Goal: Obtain resource: Download file/media

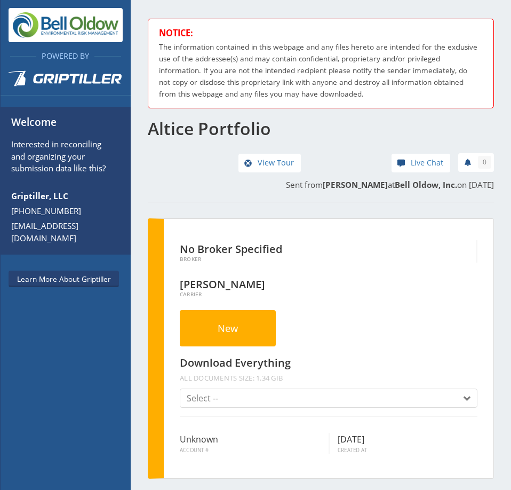
scroll to position [600, 0]
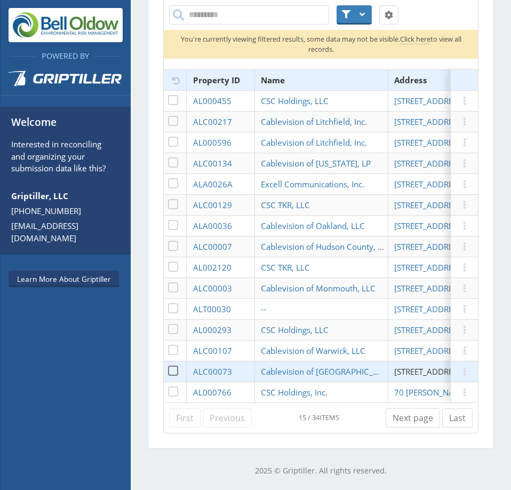
click at [412, 366] on span "[STREET_ADDRESS][PERSON_NAME]" at bounding box center [460, 371] width 132 height 11
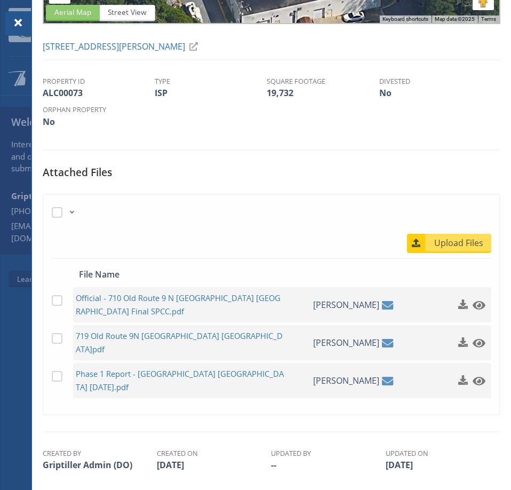
scroll to position [219, 0]
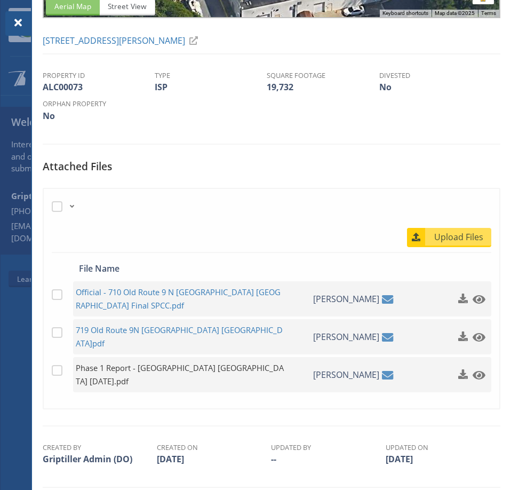
click at [222, 361] on span "Phase 1 Report - [GEOGRAPHIC_DATA] [GEOGRAPHIC_DATA] [DATE].pdf" at bounding box center [180, 374] width 209 height 27
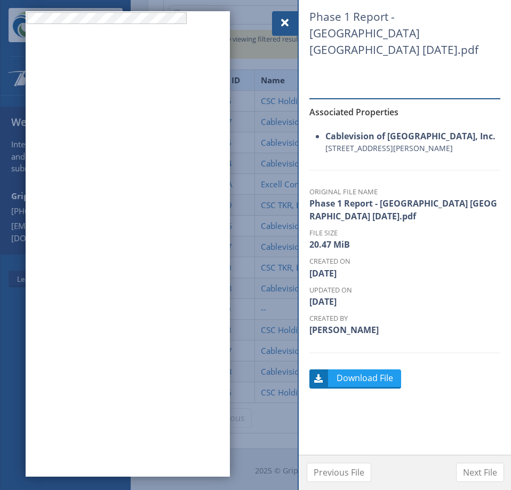
click at [286, 20] on span at bounding box center [285, 23] width 13 height 13
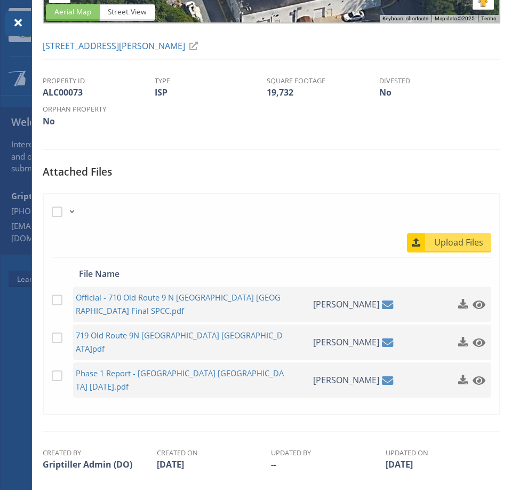
scroll to position [219, 0]
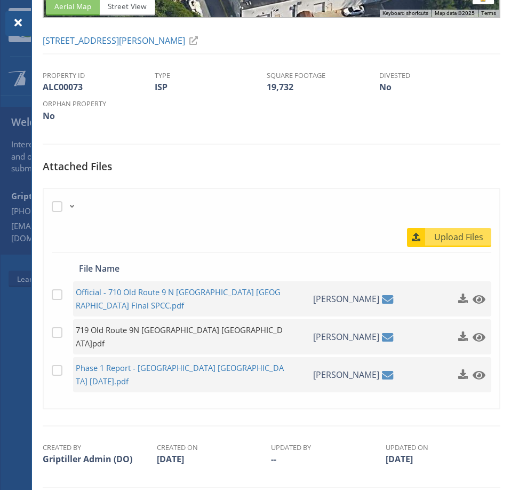
click at [194, 333] on span "719 Old Route 9N [GEOGRAPHIC_DATA] [GEOGRAPHIC_DATA]pdf" at bounding box center [180, 336] width 209 height 27
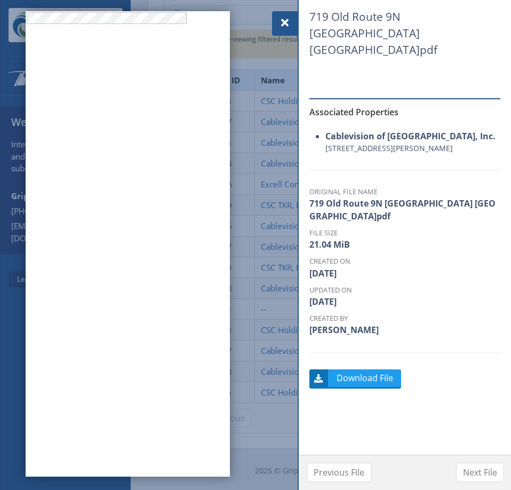
click at [288, 21] on span at bounding box center [285, 23] width 13 height 13
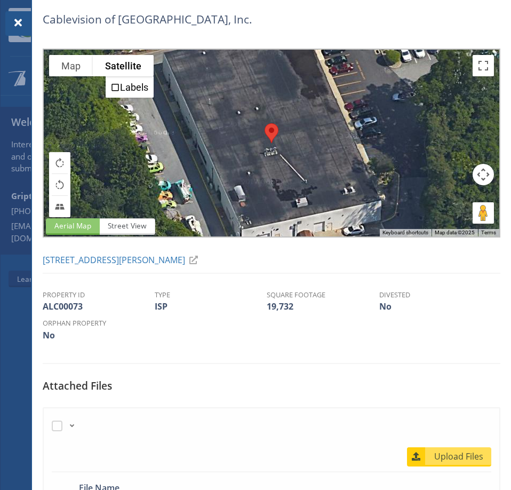
click at [20, 24] on span at bounding box center [18, 23] width 13 height 13
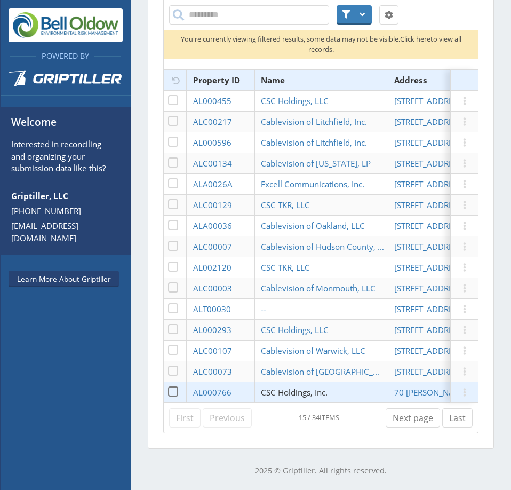
click at [318, 387] on span "CSC Holdings, Inc." at bounding box center [294, 392] width 67 height 11
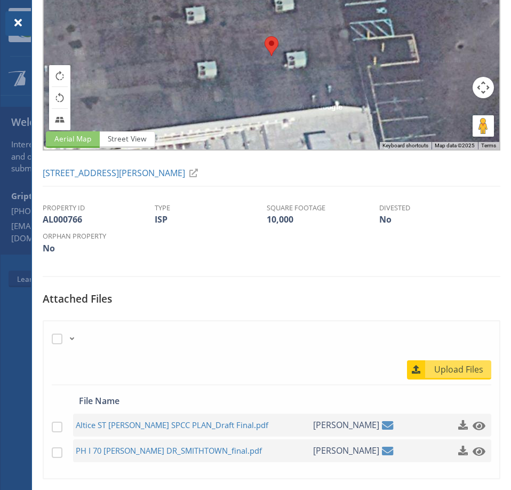
scroll to position [181, 0]
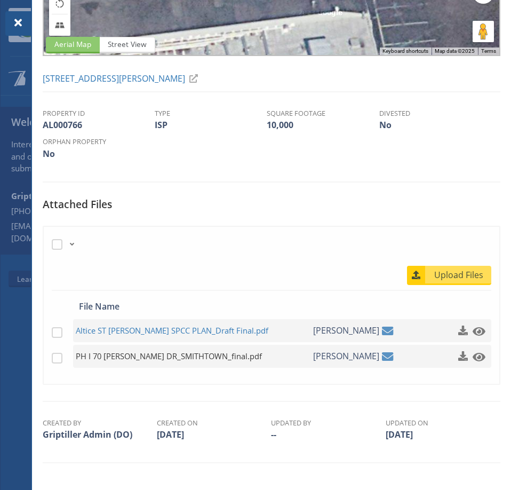
click at [200, 356] on span "PH I 70 [PERSON_NAME] DR_SMITHTOWN_final.pdf" at bounding box center [180, 355] width 209 height 13
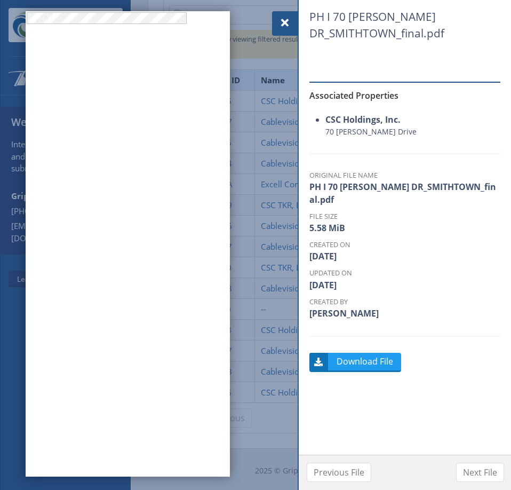
click at [282, 18] on span at bounding box center [285, 23] width 13 height 13
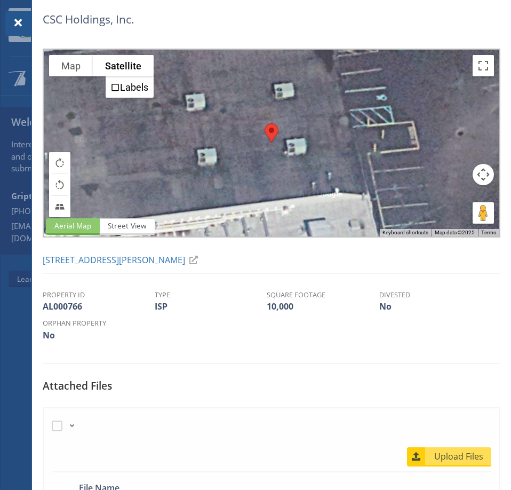
click at [25, 20] on div at bounding box center [18, 23] width 26 height 25
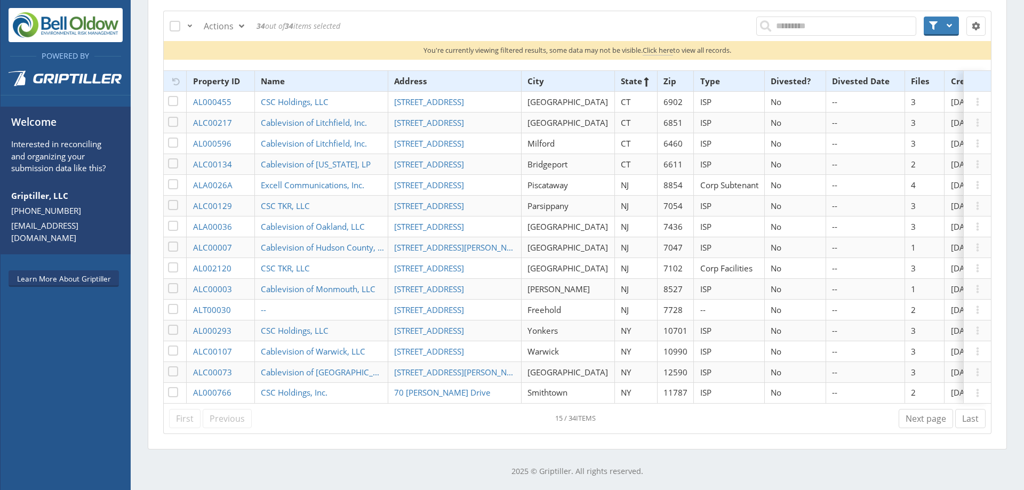
scroll to position [350, 0]
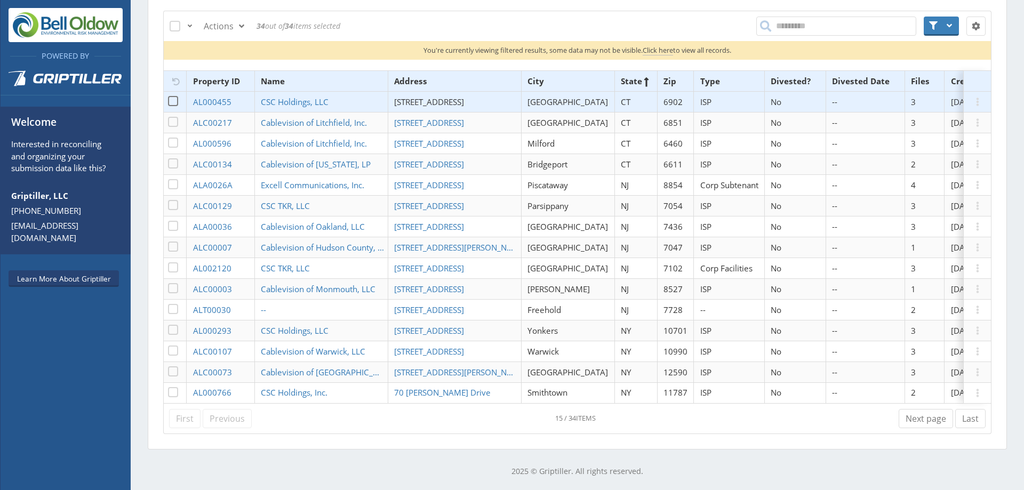
click at [457, 97] on span "[STREET_ADDRESS]" at bounding box center [429, 102] width 70 height 11
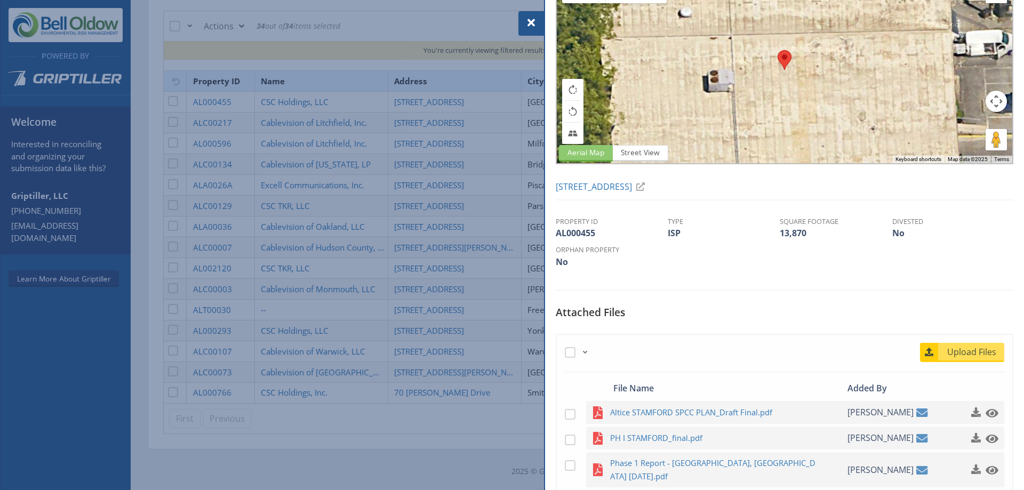
scroll to position [160, 0]
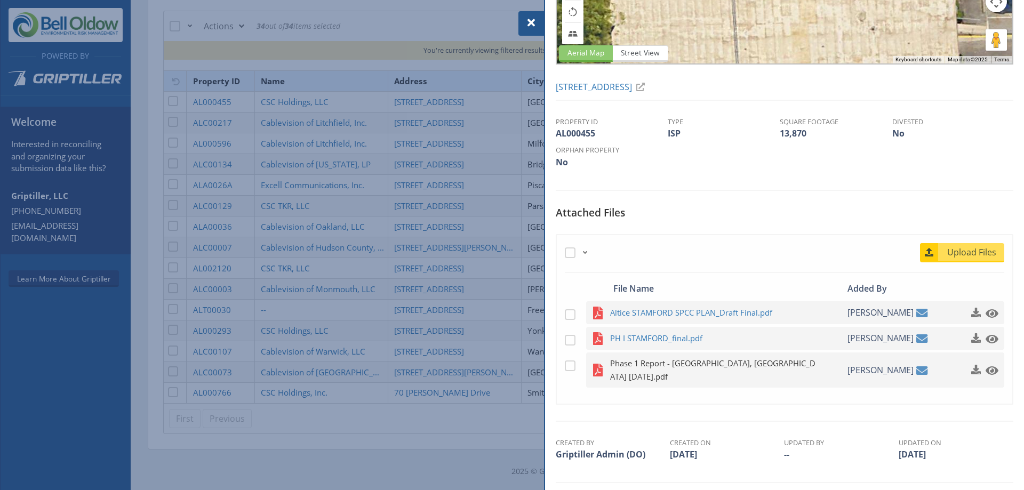
click at [511, 365] on span "Phase 1 Report - [GEOGRAPHIC_DATA], [GEOGRAPHIC_DATA] [DATE].pdf" at bounding box center [714, 370] width 209 height 27
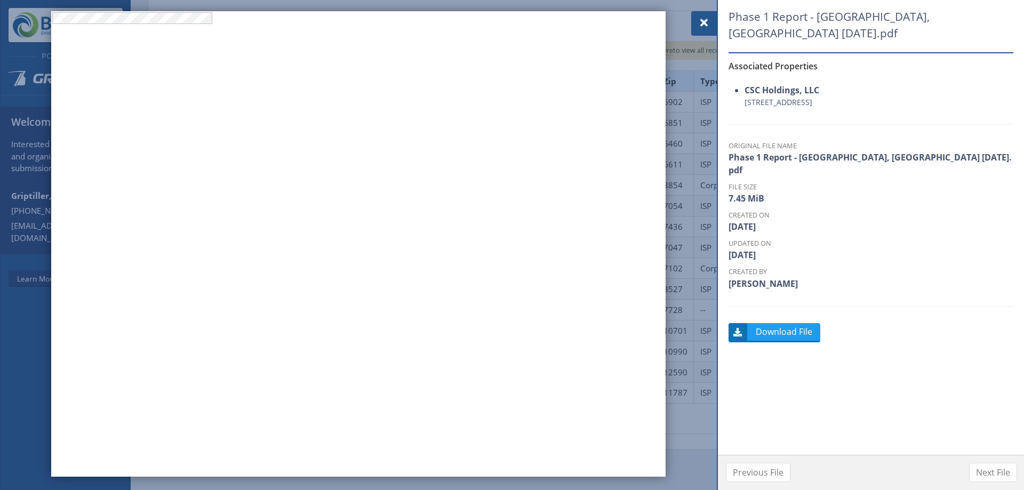
click at [511, 19] on span at bounding box center [704, 23] width 13 height 13
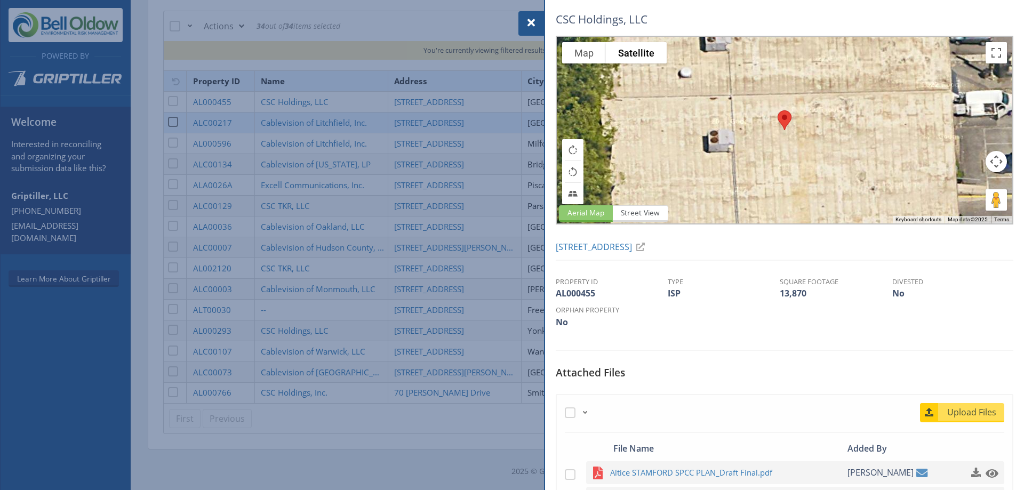
click at [377, 109] on div at bounding box center [512, 245] width 1024 height 490
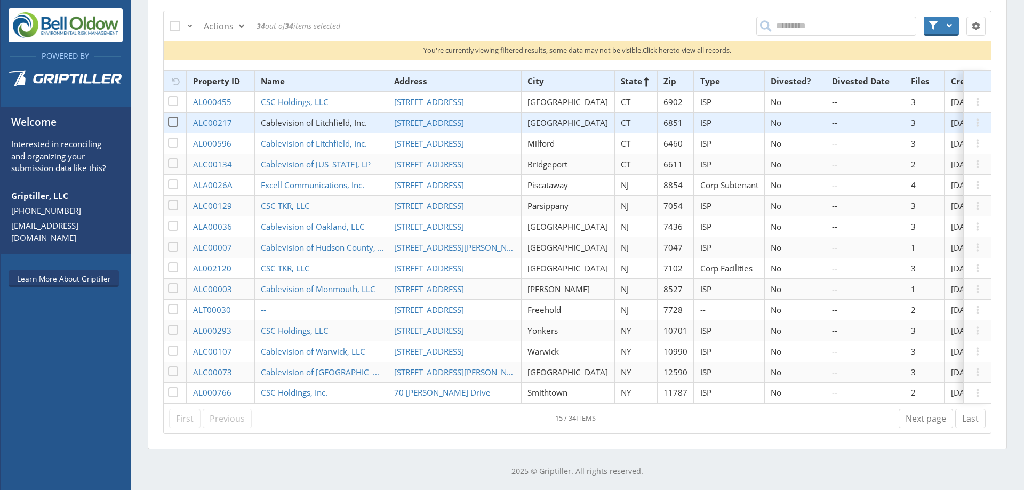
click at [362, 117] on span "Cablevision of Litchfield, Inc." at bounding box center [314, 122] width 106 height 11
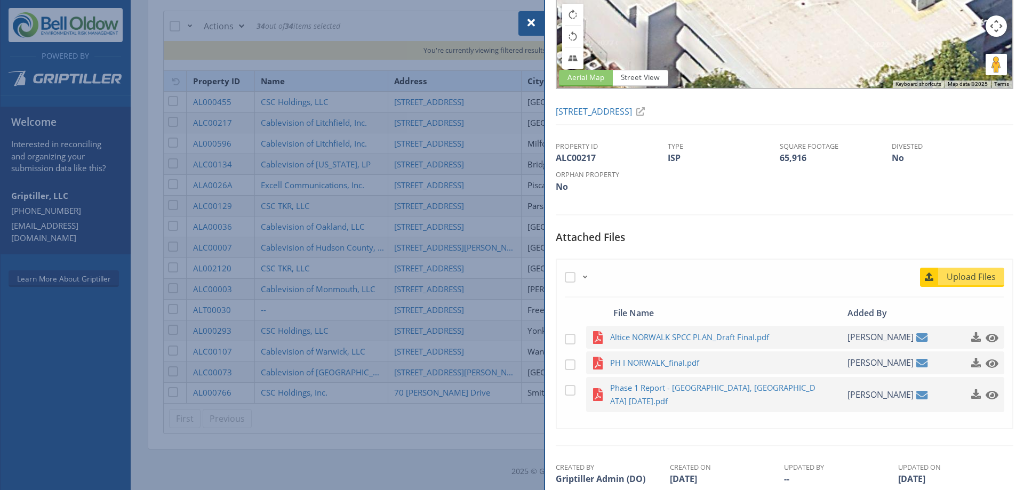
scroll to position [160, 0]
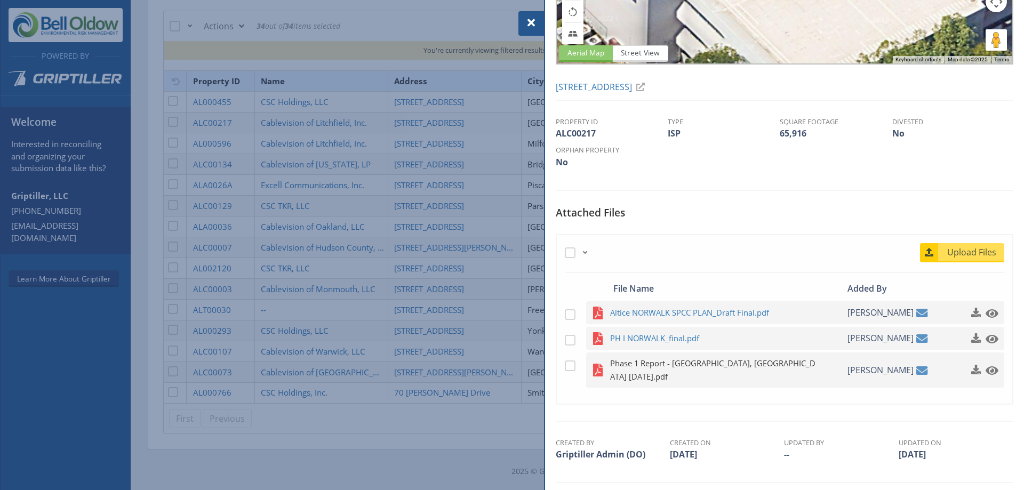
click at [511, 363] on span "Phase 1 Report - [GEOGRAPHIC_DATA], [GEOGRAPHIC_DATA] [DATE].pdf" at bounding box center [714, 370] width 209 height 27
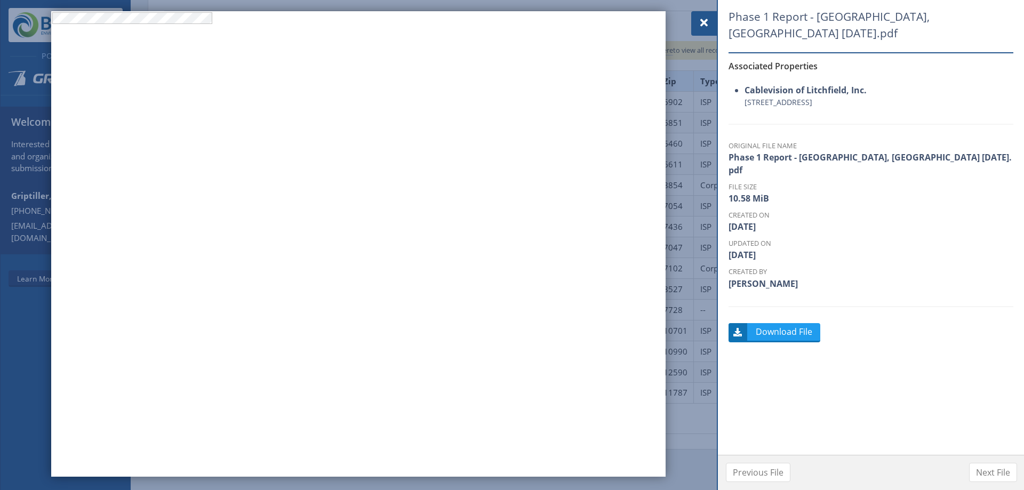
click at [511, 16] on div at bounding box center [512, 245] width 1024 height 490
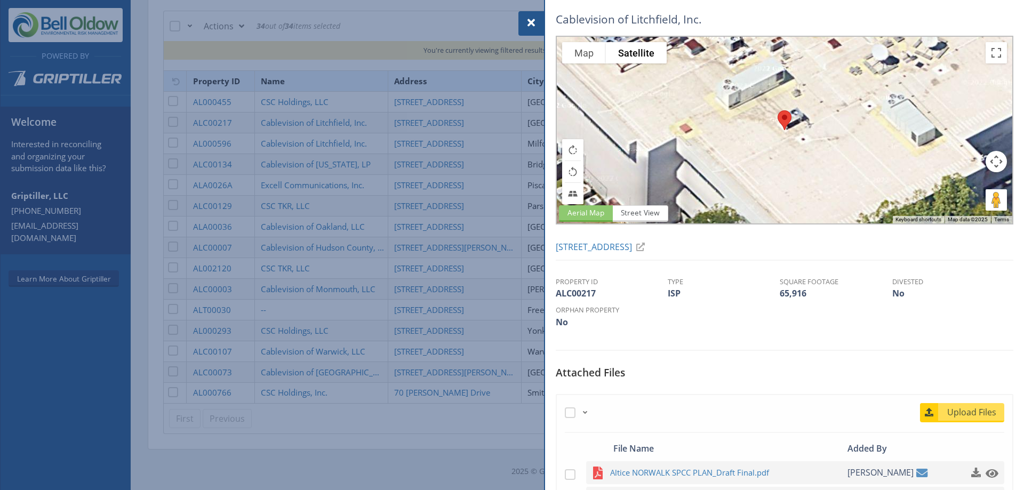
click at [511, 23] on div at bounding box center [532, 23] width 26 height 25
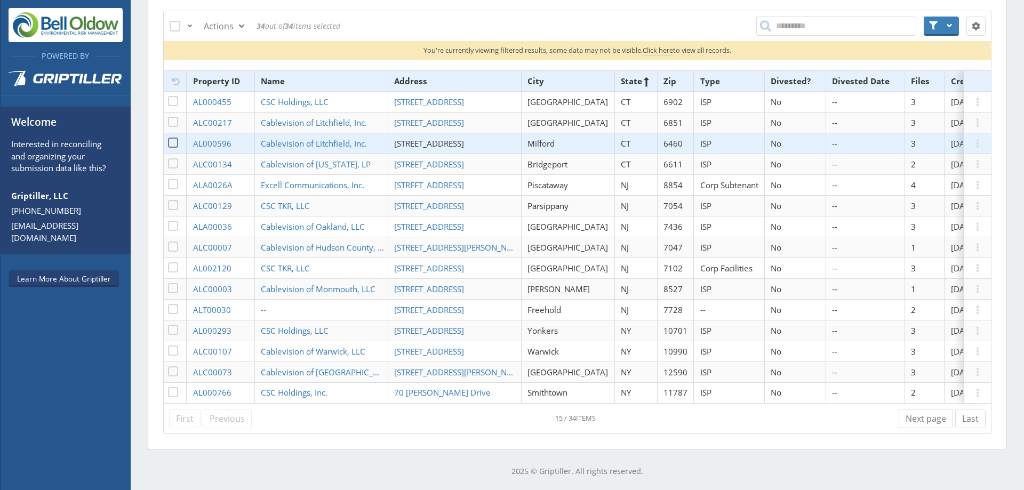
click at [426, 139] on span "[STREET_ADDRESS]" at bounding box center [429, 143] width 70 height 11
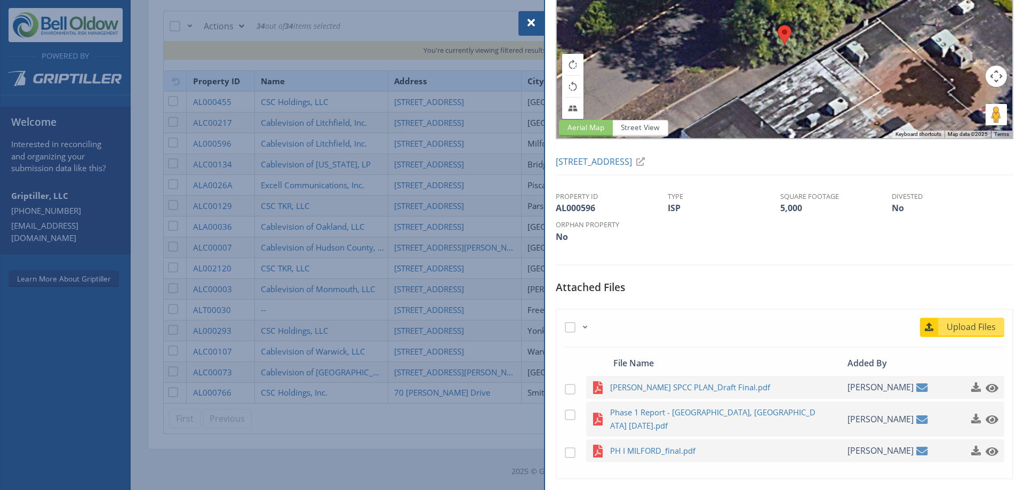
scroll to position [168, 0]
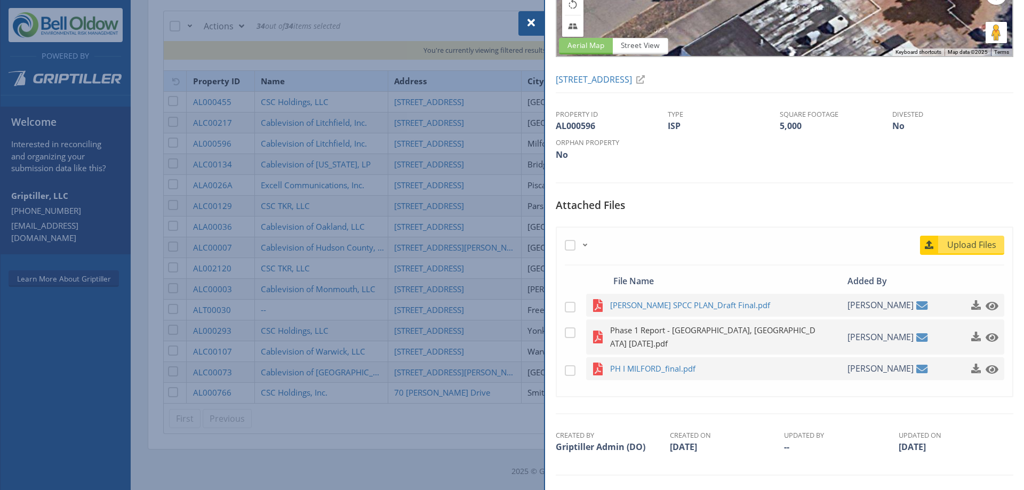
click at [511, 332] on span "Phase 1 Report - [GEOGRAPHIC_DATA], [GEOGRAPHIC_DATA] [DATE].pdf" at bounding box center [714, 337] width 209 height 27
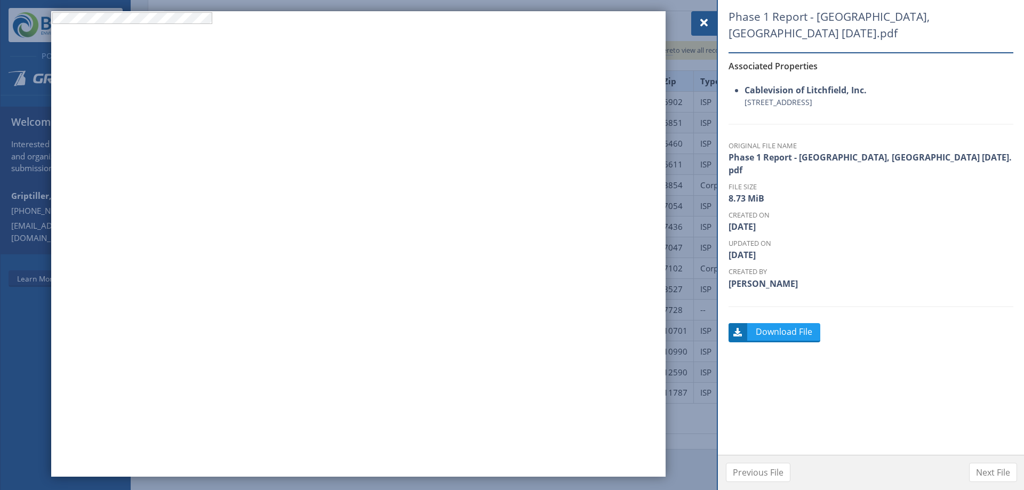
click at [511, 21] on span at bounding box center [704, 23] width 13 height 13
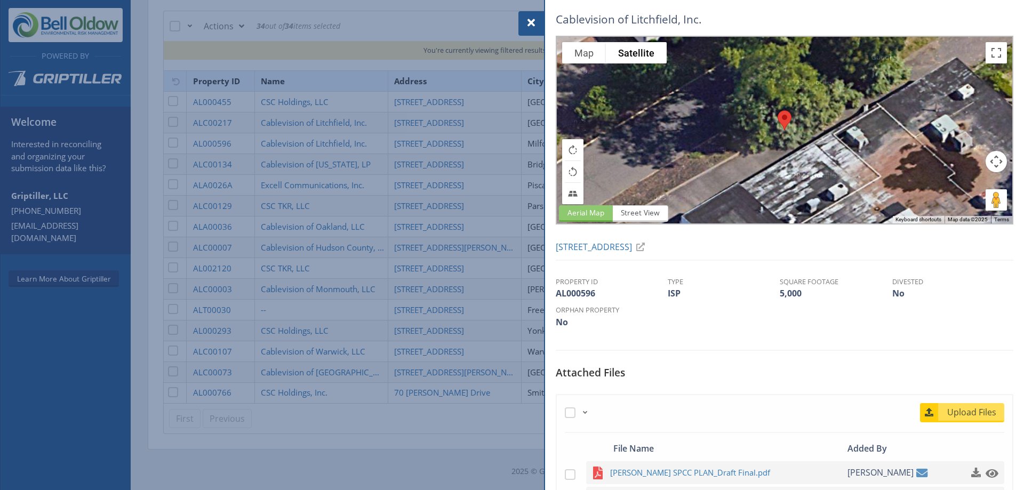
click at [448, 172] on div at bounding box center [512, 245] width 1024 height 490
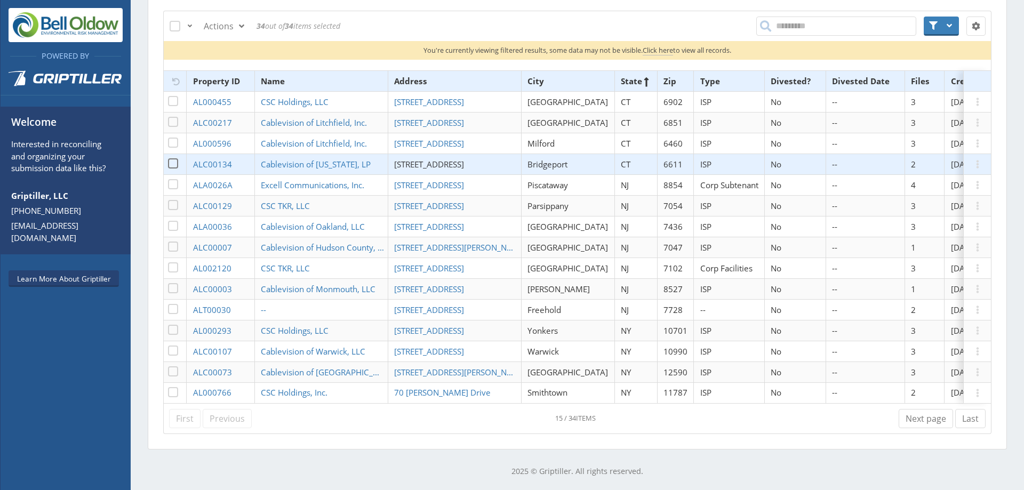
click at [425, 159] on span "[STREET_ADDRESS]" at bounding box center [429, 164] width 70 height 11
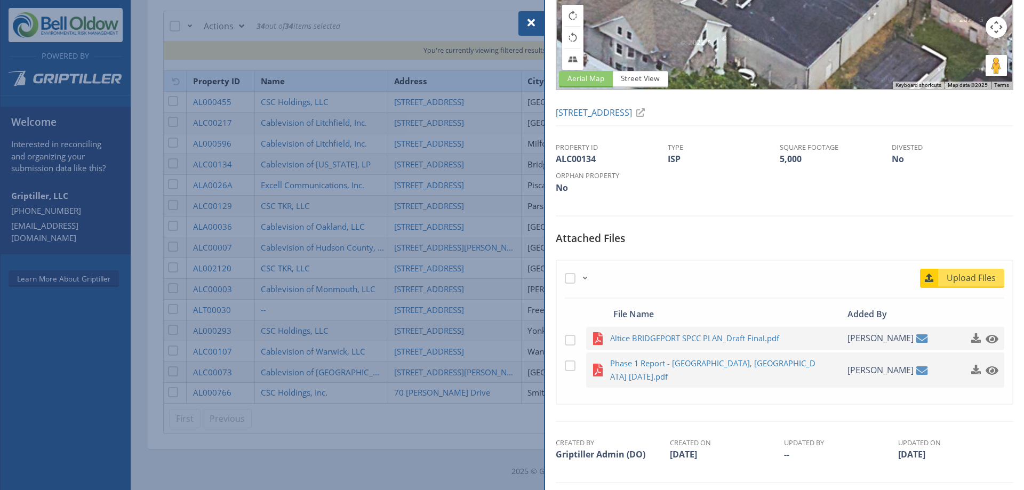
scroll to position [142, 0]
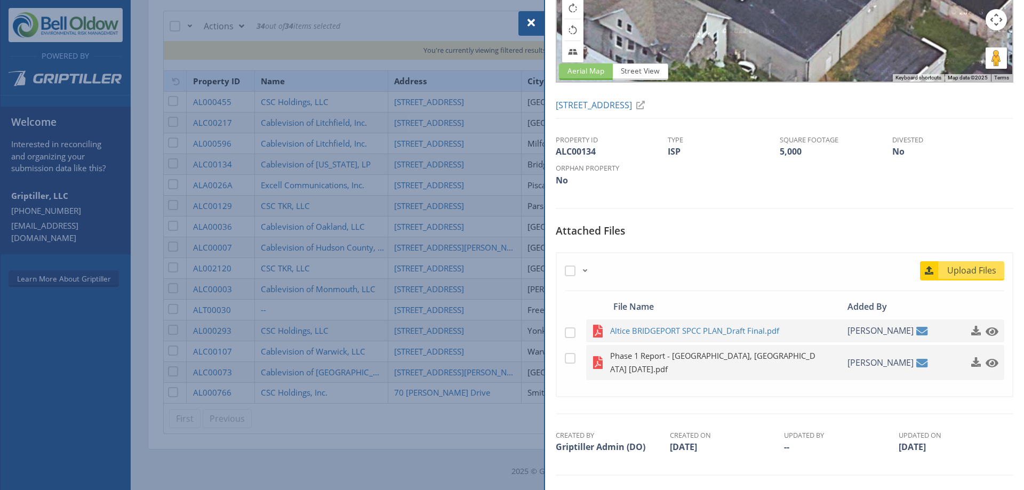
click at [511, 356] on span "Phase 1 Report - [GEOGRAPHIC_DATA], [GEOGRAPHIC_DATA] [DATE].pdf" at bounding box center [714, 362] width 209 height 27
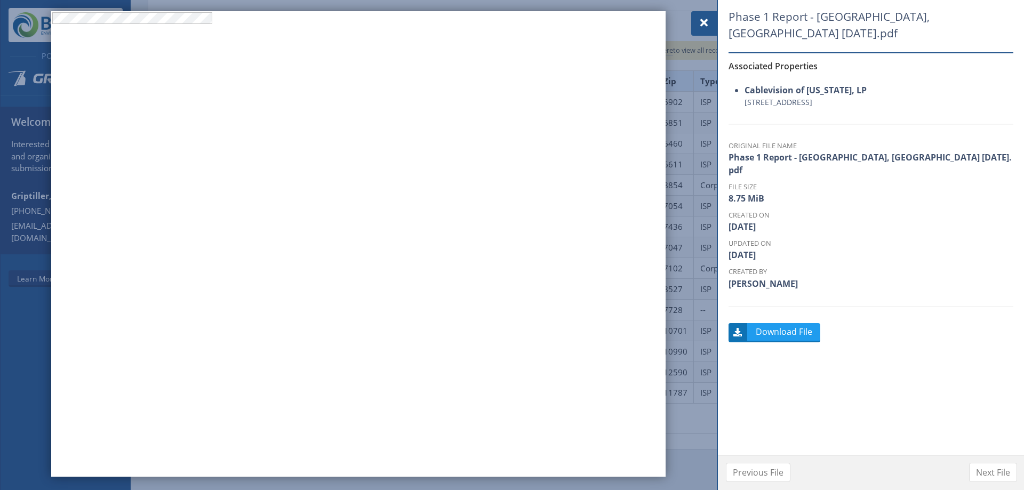
click at [511, 18] on span at bounding box center [704, 23] width 13 height 13
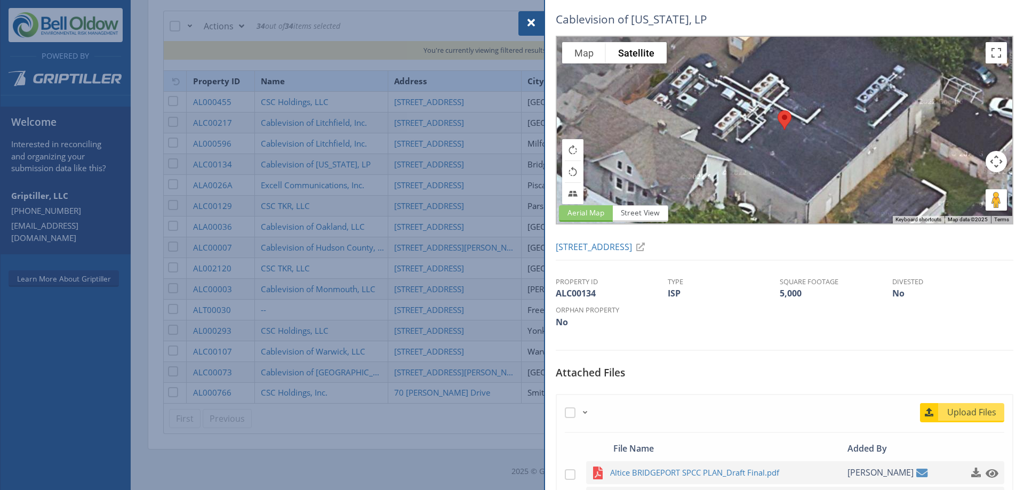
click at [475, 242] on div at bounding box center [512, 245] width 1024 height 490
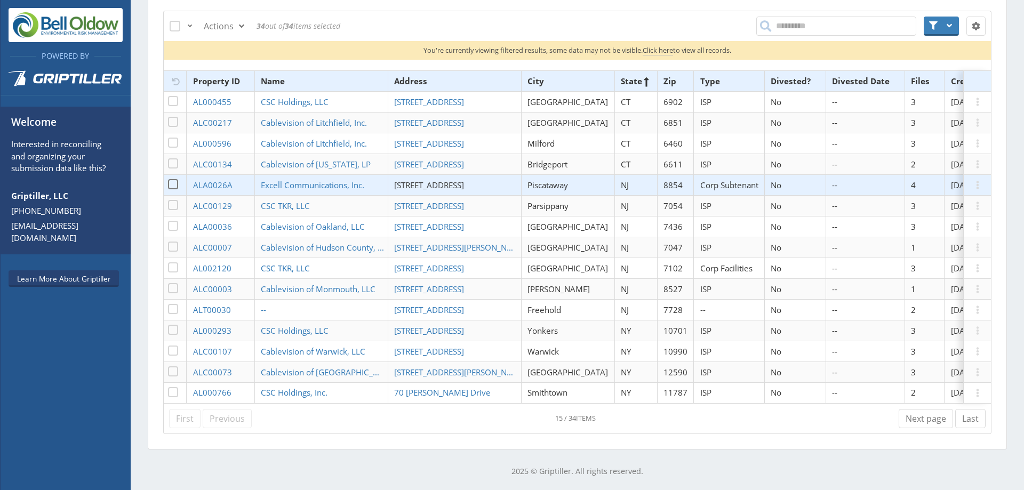
click at [462, 180] on span "[STREET_ADDRESS]" at bounding box center [429, 185] width 70 height 11
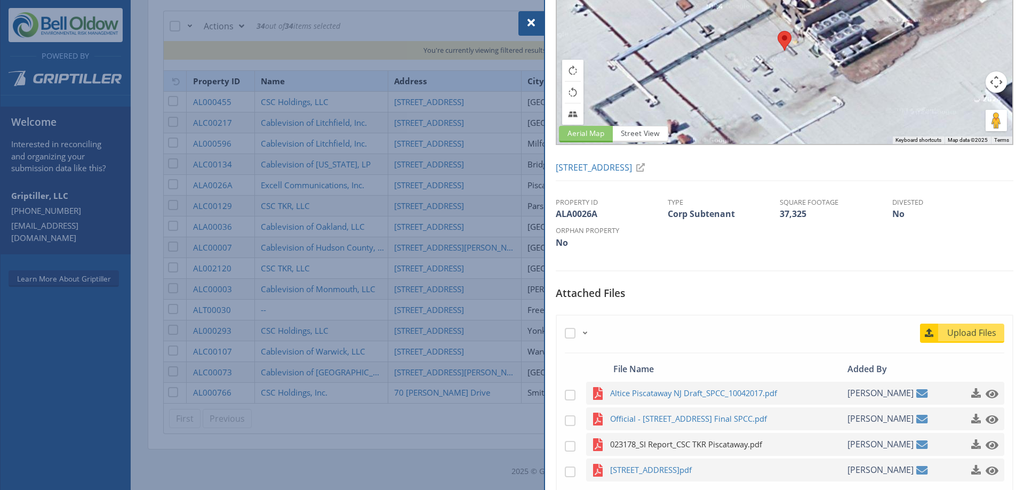
scroll to position [205, 0]
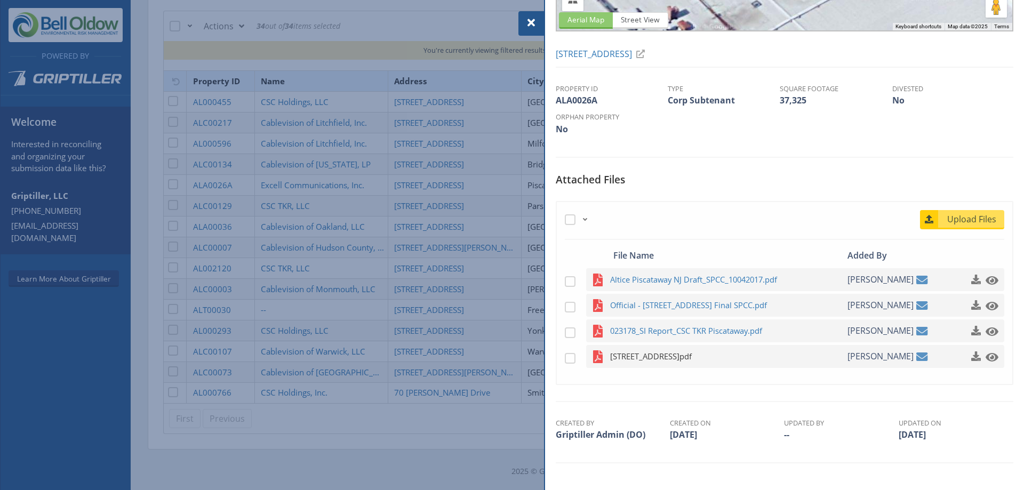
click at [511, 354] on span "[STREET_ADDRESS]pdf" at bounding box center [714, 356] width 209 height 13
